Goal: Obtain resource: Download file/media

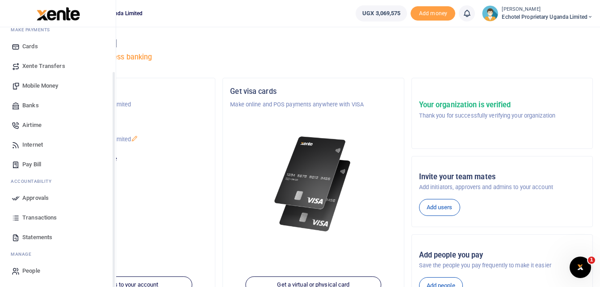
scroll to position [51, 0]
click at [31, 238] on span "Statements" at bounding box center [37, 236] width 30 height 9
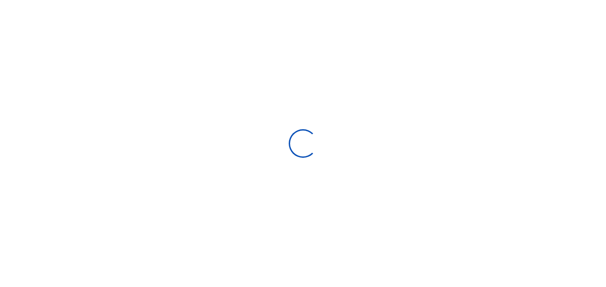
select select "ALL"
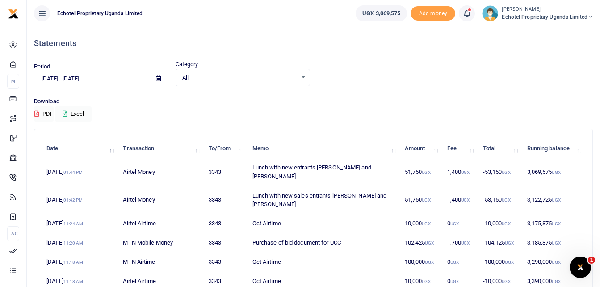
click at [89, 78] on input "09/08/2025 - 10/07/2025" at bounding box center [91, 78] width 115 height 15
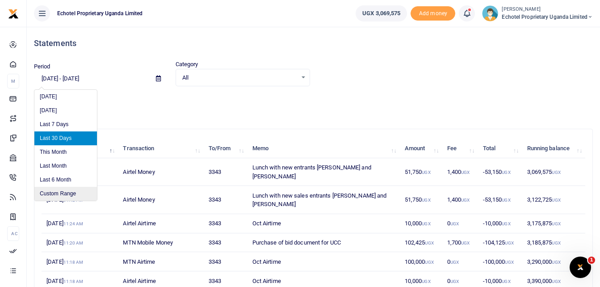
click at [75, 195] on li "Custom Range" at bounding box center [65, 194] width 63 height 14
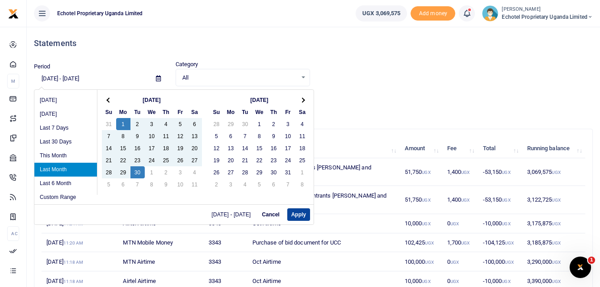
click at [301, 212] on button "Apply" at bounding box center [298, 214] width 23 height 13
type input "09/01/2025 - 09/30/2025"
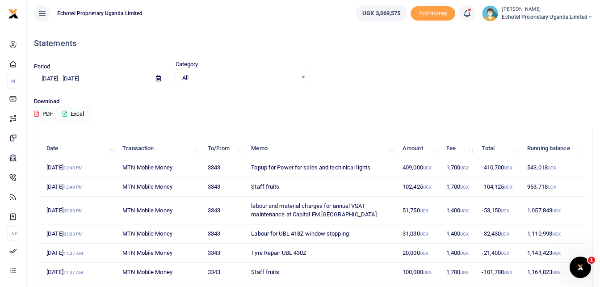
click at [79, 113] on button "Excel" at bounding box center [73, 113] width 37 height 15
click at [46, 113] on button "PDF" at bounding box center [44, 113] width 20 height 15
